Goal: Task Accomplishment & Management: Manage account settings

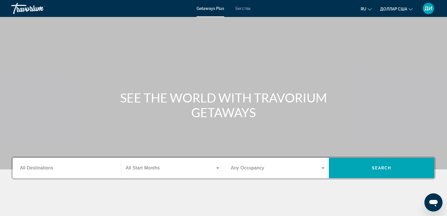
click at [339, 84] on div "Основное содержание" at bounding box center [223, 84] width 447 height 169
click at [412, 10] on icon "Изменить валюту" at bounding box center [411, 9] width 4 height 4
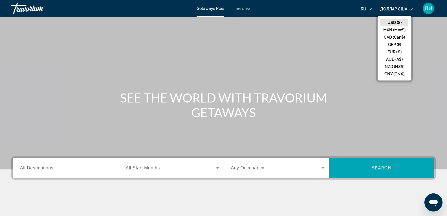
click at [402, 106] on div "SEE THE WORLD WITH TRAVORIUM GETAWAYS" at bounding box center [223, 104] width 447 height 29
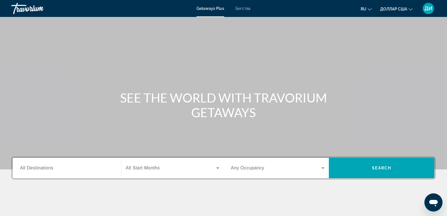
click at [240, 9] on font "Бегства" at bounding box center [242, 8] width 15 height 5
click at [215, 9] on font "Getaways Plus" at bounding box center [210, 8] width 27 height 5
click at [427, 6] on font "ДИ" at bounding box center [428, 8] width 8 height 6
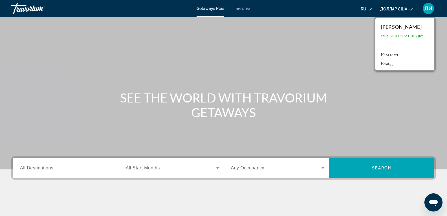
click at [395, 56] on font "Мой счет" at bounding box center [389, 54] width 17 height 5
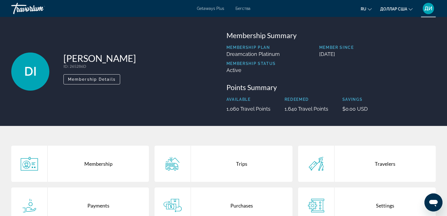
drag, startPoint x: 321, startPoint y: 66, endPoint x: 295, endPoint y: 63, distance: 26.4
click at [295, 63] on div "Membership Plan Dreamcation Platinum Member Since [DATE] Membership Status Acti…" at bounding box center [330, 61] width 209 height 32
click at [321, 77] on div "Membership Summary Membership Plan Dreamcation Platinum Member Since [DATE] Mem…" at bounding box center [331, 71] width 215 height 81
click at [370, 9] on icon "Изменить язык" at bounding box center [370, 9] width 4 height 4
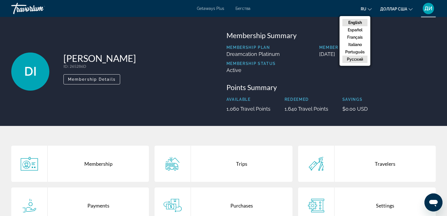
click at [359, 59] on button "русский" at bounding box center [354, 59] width 25 height 7
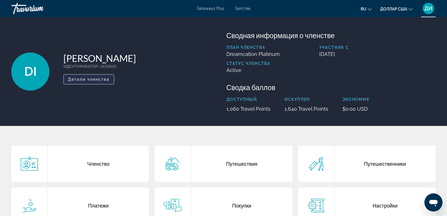
click at [102, 81] on span "Детали членства" at bounding box center [89, 79] width 42 height 5
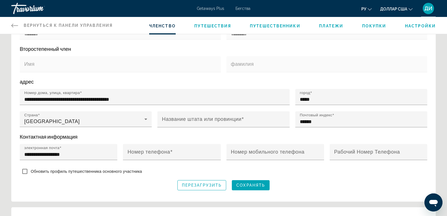
scroll to position [197, 0]
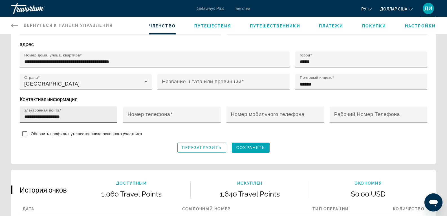
click at [76, 114] on input "**********" at bounding box center [70, 116] width 92 height 7
type input "*"
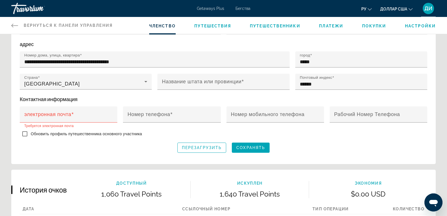
click at [311, 142] on div "Перезагрузить Сохранять" at bounding box center [223, 147] width 407 height 10
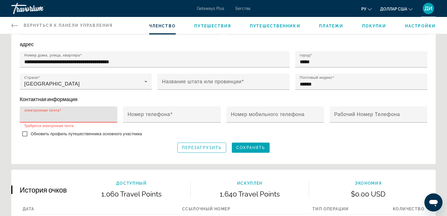
click at [76, 114] on input "электронная почта" at bounding box center [70, 116] width 92 height 7
paste input "**********"
click at [69, 116] on input "**********" at bounding box center [70, 116] width 92 height 7
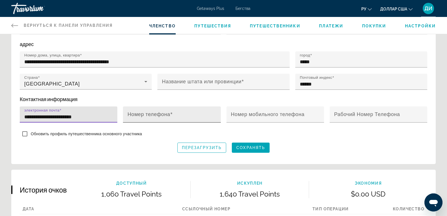
type input "**********"
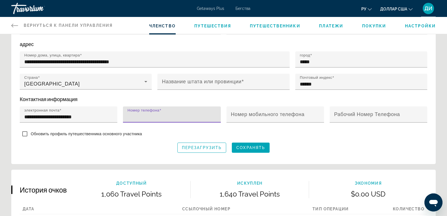
click at [186, 113] on input "Номер телефона" at bounding box center [173, 116] width 92 height 7
click at [299, 136] on div "Обновить профиль путешественника основного участника" at bounding box center [223, 134] width 407 height 11
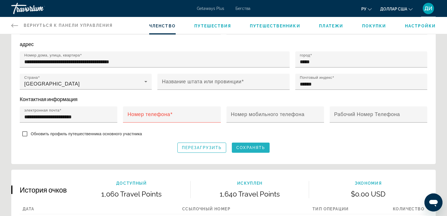
click at [258, 145] on span "Сохранять" at bounding box center [250, 147] width 29 height 5
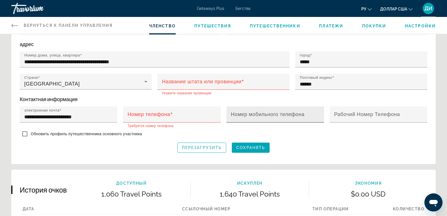
click at [255, 114] on mat-label "Номер мобильного телефона" at bounding box center [268, 114] width 74 height 6
click at [255, 114] on input "Номер мобильного телефона" at bounding box center [277, 116] width 92 height 7
click at [302, 132] on div "Обновить профиль путешественника основного участника" at bounding box center [223, 134] width 407 height 11
click at [252, 145] on span "Сохранять" at bounding box center [250, 147] width 29 height 5
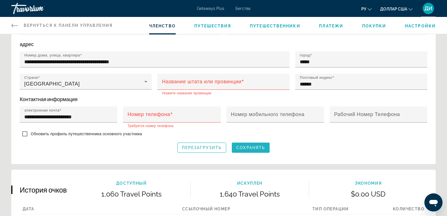
click at [252, 145] on span "Сохранять" at bounding box center [250, 147] width 29 height 5
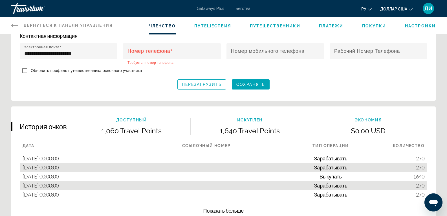
scroll to position [269, 0]
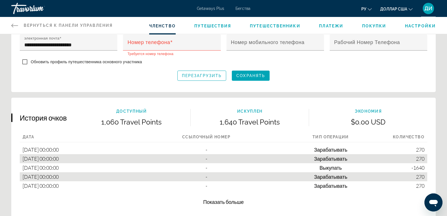
click at [222, 200] on span "Показать больше" at bounding box center [223, 201] width 41 height 6
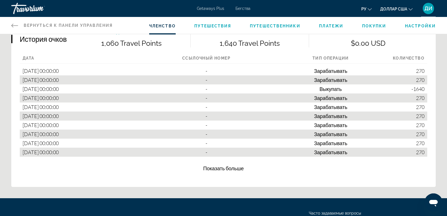
scroll to position [382, 0]
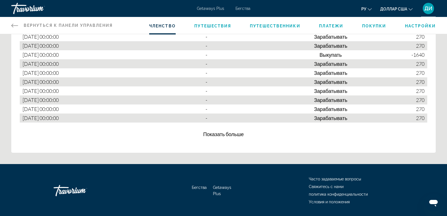
click at [216, 132] on span "Показать больше" at bounding box center [223, 134] width 41 height 6
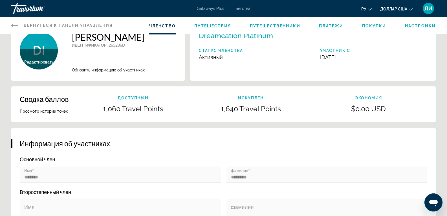
scroll to position [16, 0]
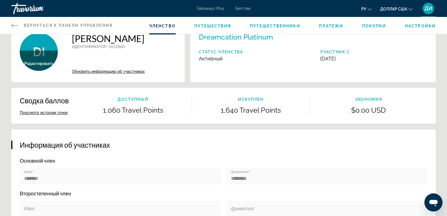
click at [15, 25] on icon "Основное содержание" at bounding box center [14, 25] width 7 height 7
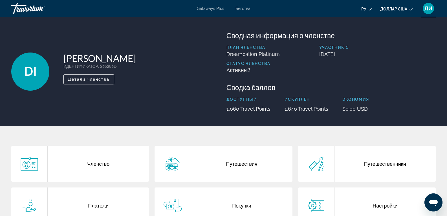
click at [94, 165] on div "Членство" at bounding box center [98, 163] width 101 height 36
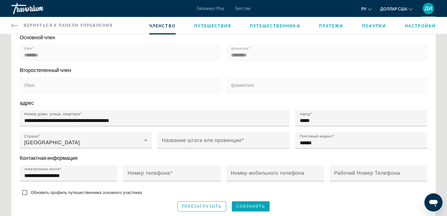
scroll to position [141, 0]
